Goal: Task Accomplishment & Management: Use online tool/utility

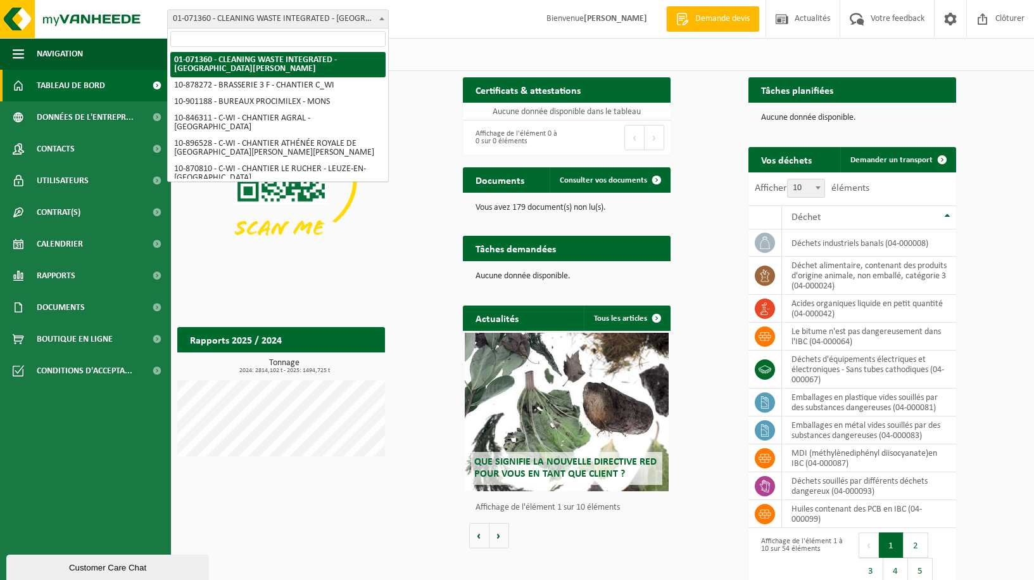
click at [272, 19] on span "01-071360 - CLEANING WASTE INTEGRATED - [GEOGRAPHIC_DATA][PERSON_NAME]" at bounding box center [278, 19] width 220 height 18
click at [262, 32] on input "search" at bounding box center [277, 39] width 215 height 16
click at [257, 35] on input "search" at bounding box center [277, 39] width 215 height 16
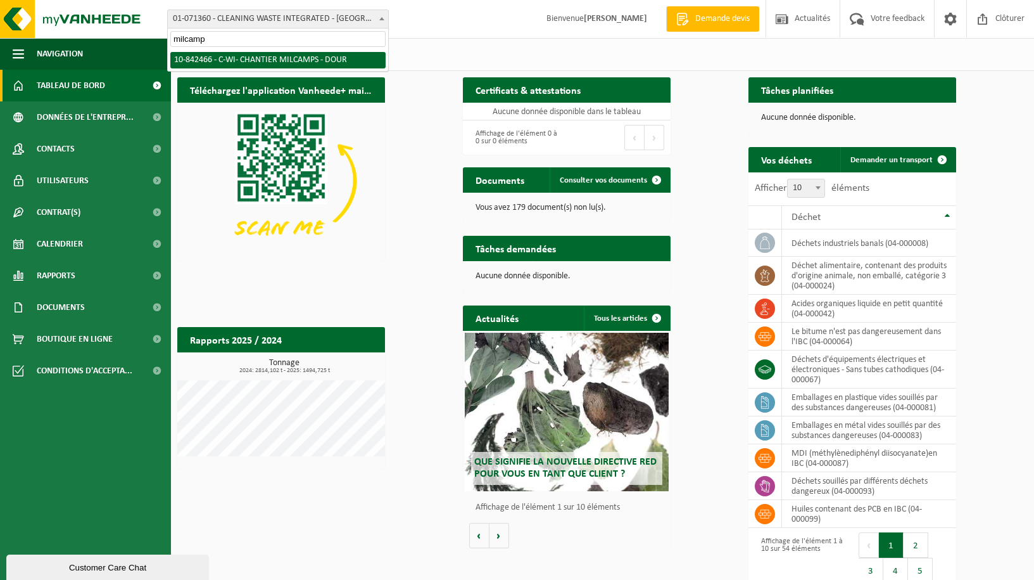
type input "milcamp"
select select "92551"
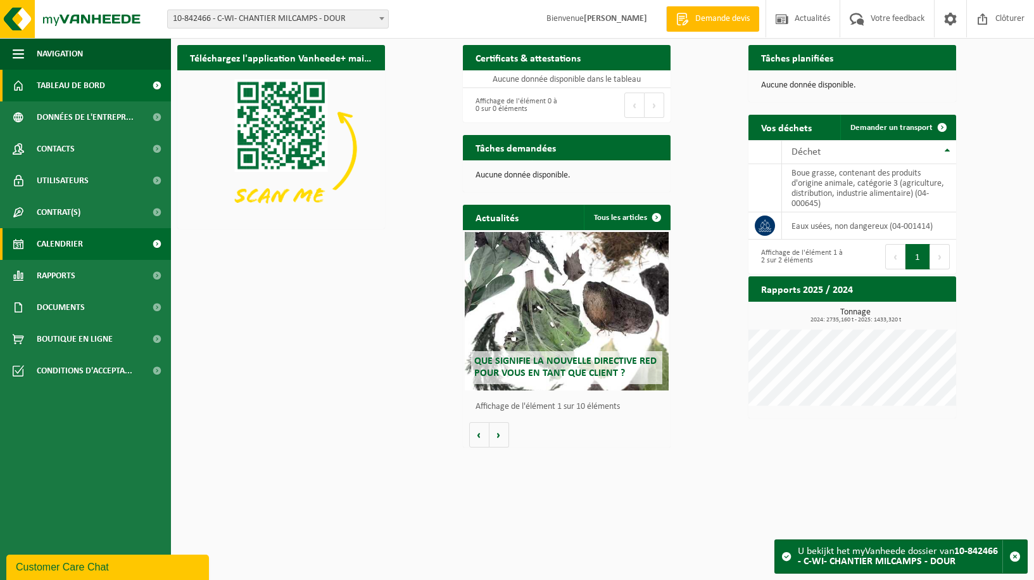
click at [94, 246] on link "Calendrier" at bounding box center [85, 244] width 171 height 32
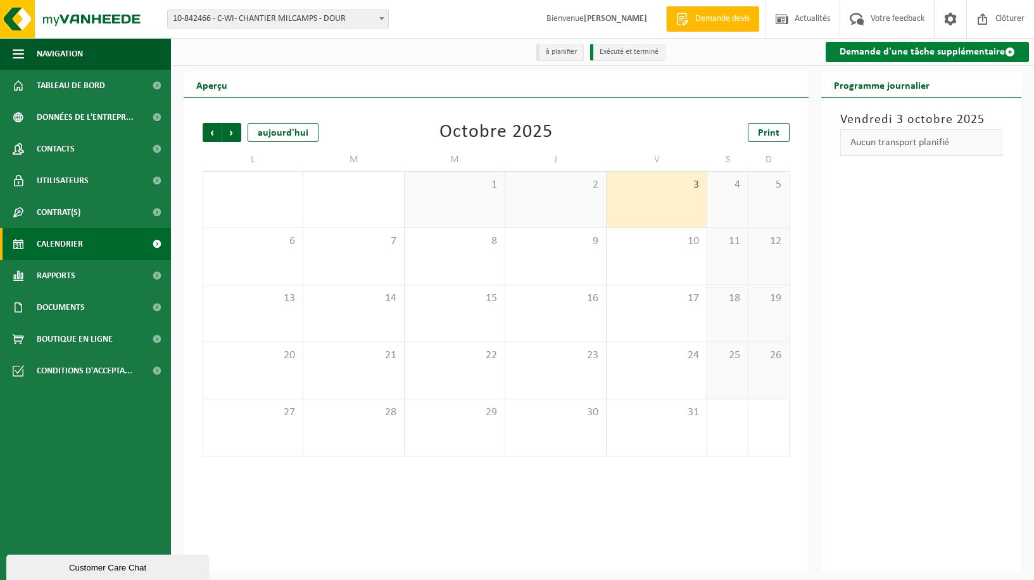
click at [875, 51] on link "Demande d'une tâche supplémentaire" at bounding box center [927, 52] width 203 height 20
